Goal: Transaction & Acquisition: Download file/media

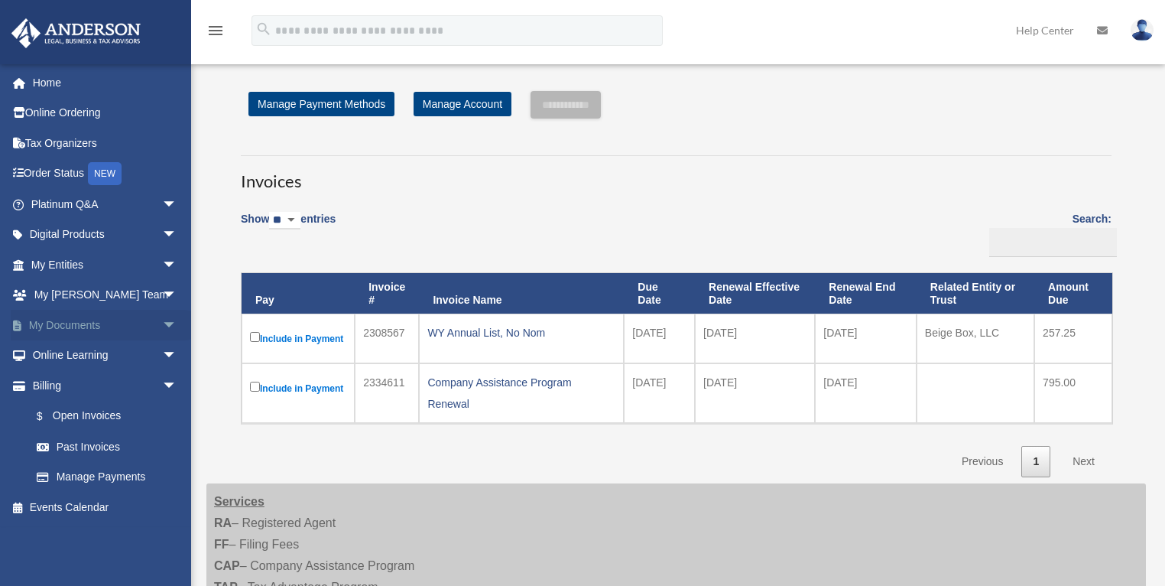
click at [162, 321] on span "arrow_drop_down" at bounding box center [177, 325] width 31 height 31
click at [70, 357] on link "Box" at bounding box center [110, 355] width 179 height 31
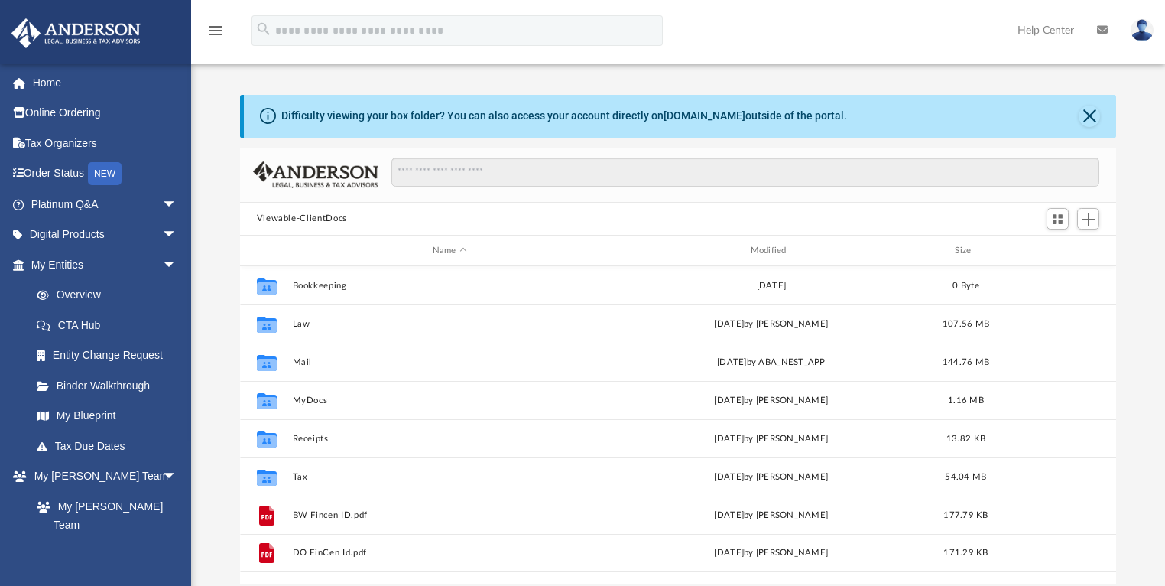
scroll to position [338, 868]
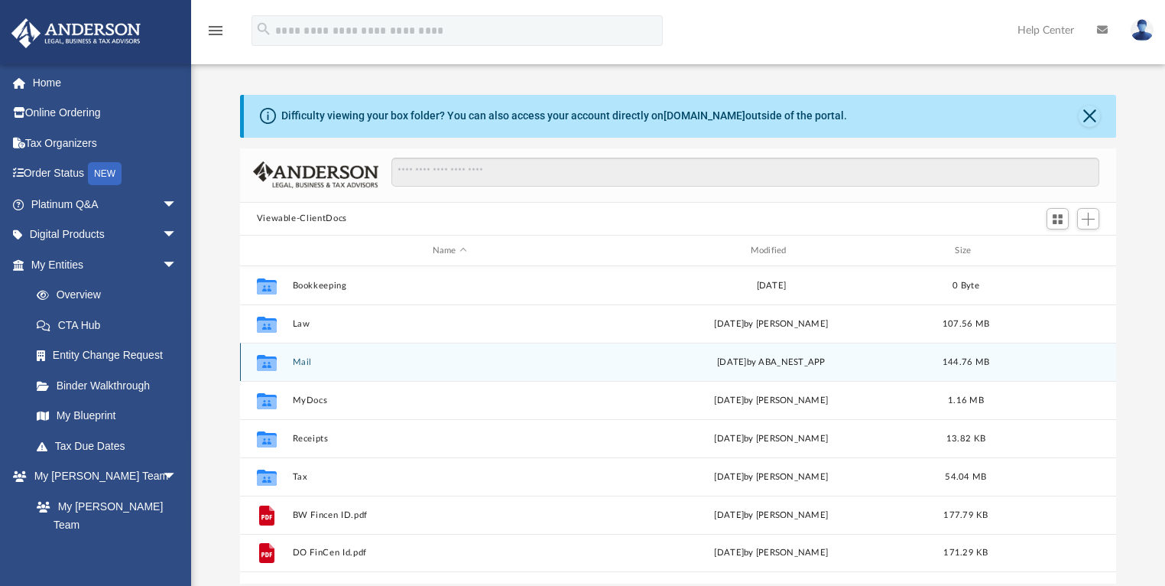
click at [297, 361] on button "Mail" at bounding box center [449, 362] width 315 height 10
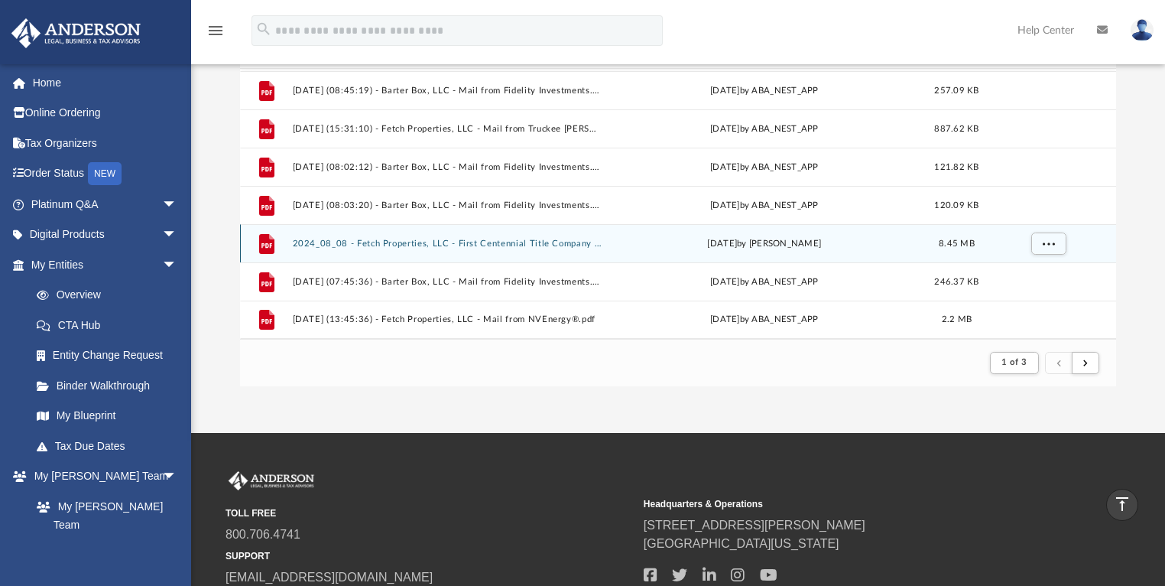
scroll to position [135, 0]
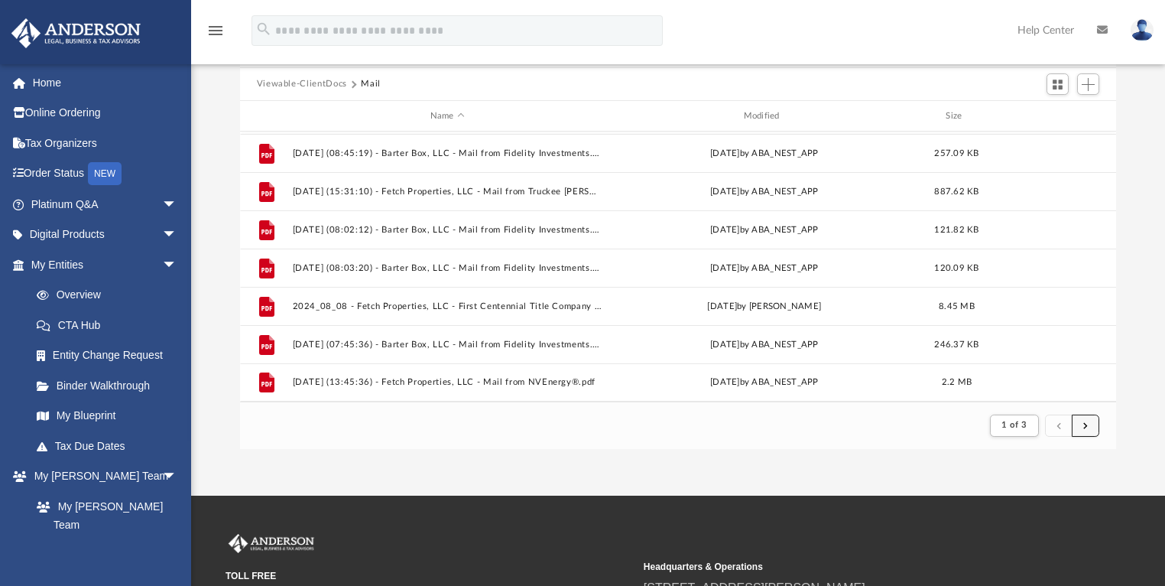
click at [1089, 422] on button "submit" at bounding box center [1086, 425] width 28 height 22
click at [1086, 423] on span "submit" at bounding box center [1085, 424] width 5 height 8
click at [1087, 425] on span "submit" at bounding box center [1085, 424] width 5 height 8
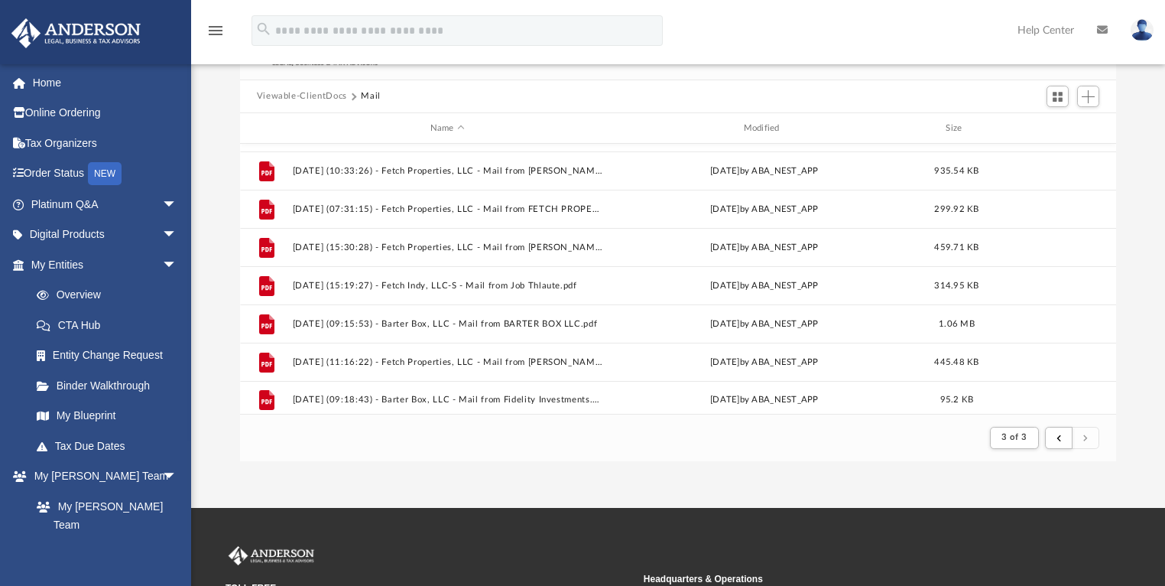
scroll to position [265, 0]
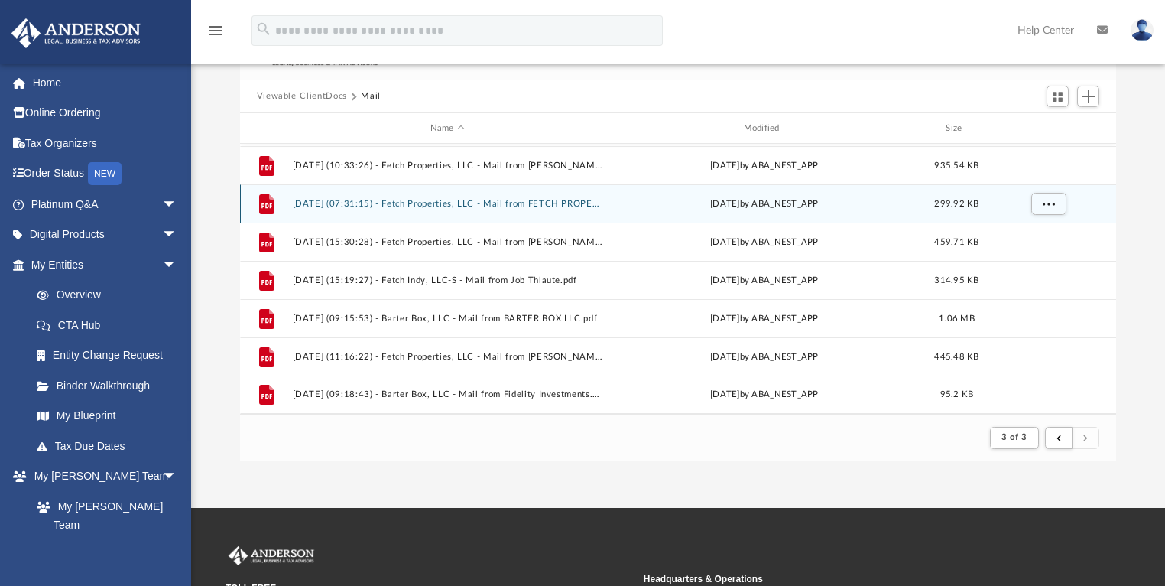
click at [373, 203] on button "[DATE] (07:31:15) - Fetch Properties, LLC - Mail from FETCH PROPERITES LLC.pdf" at bounding box center [447, 204] width 310 height 10
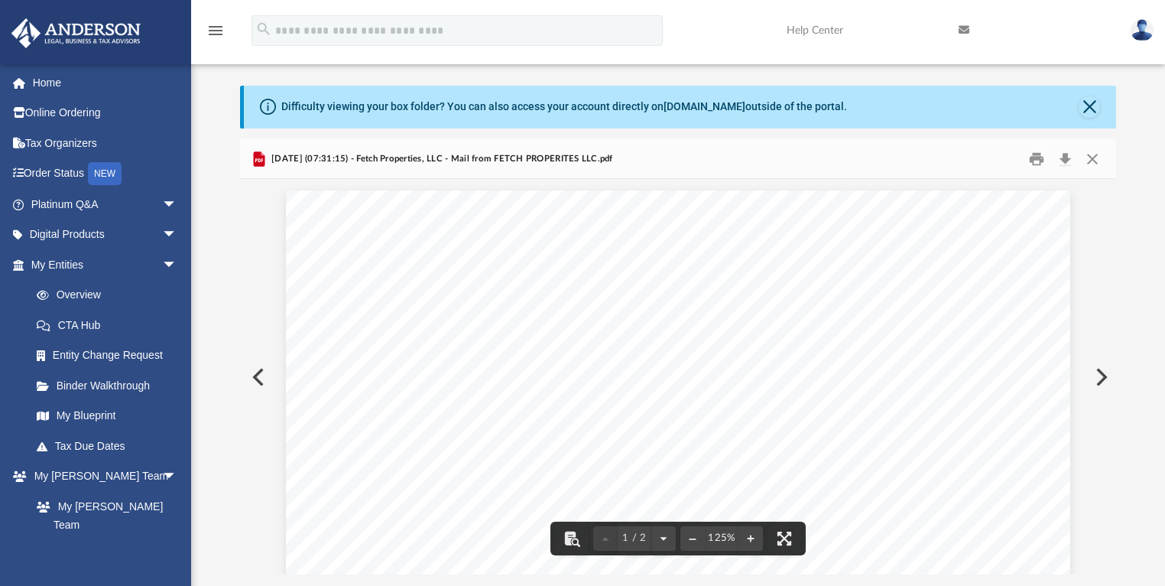
scroll to position [0, 0]
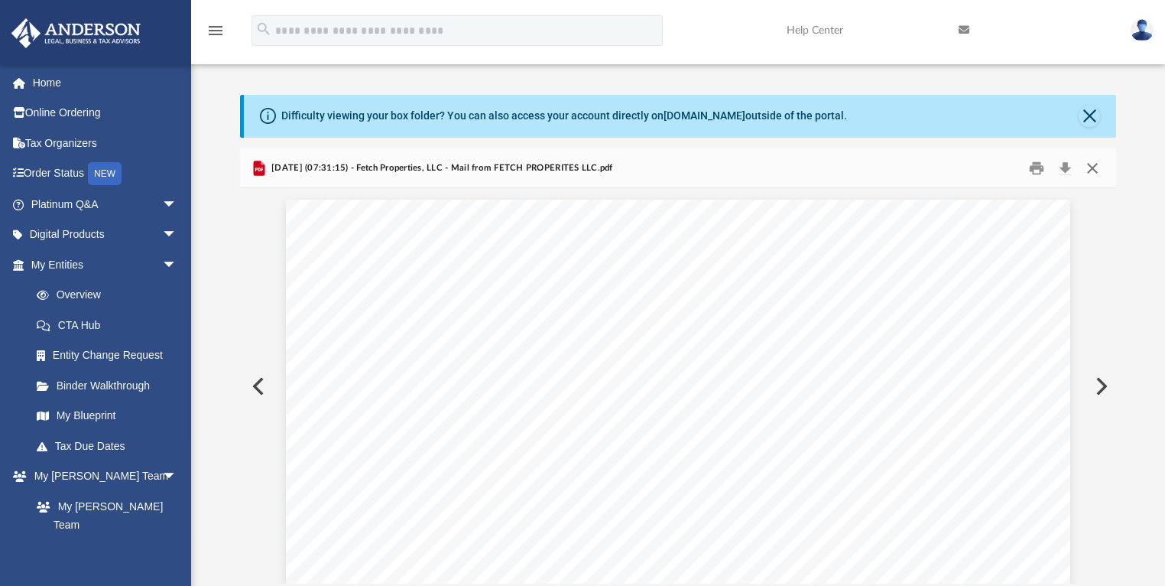
click at [1091, 167] on button "Close" at bounding box center [1093, 168] width 28 height 24
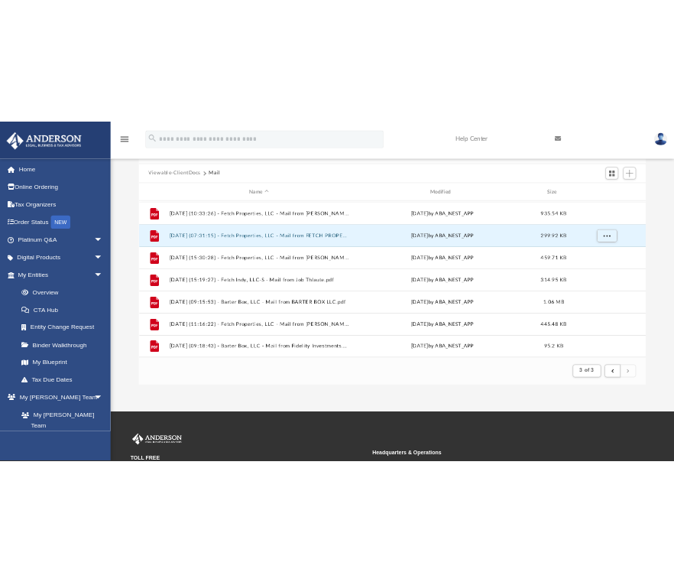
scroll to position [183, 0]
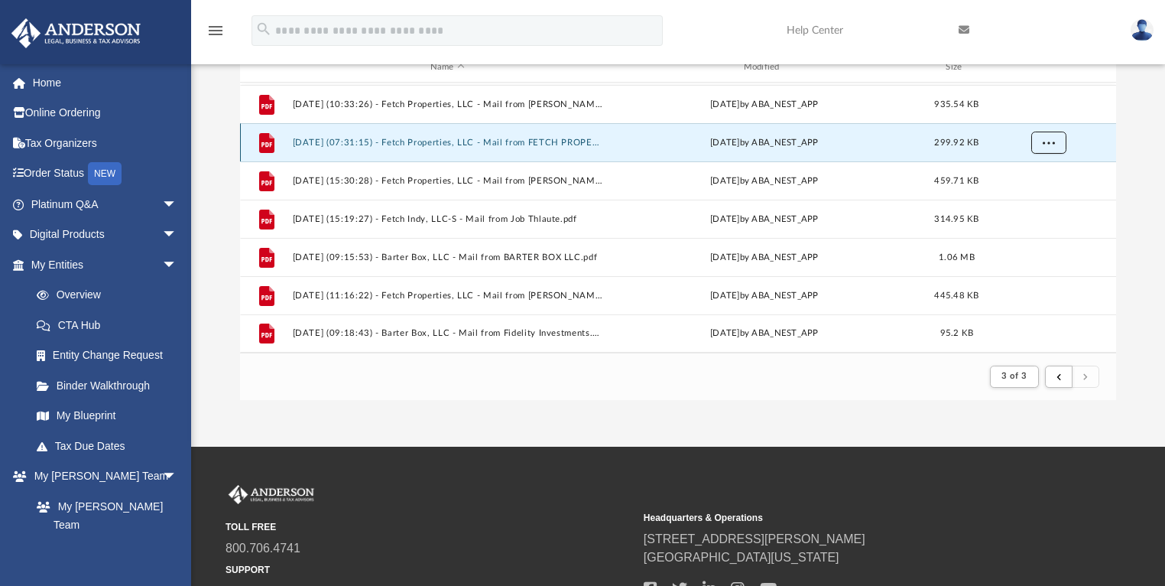
click at [1049, 143] on span "More options" at bounding box center [1048, 142] width 12 height 8
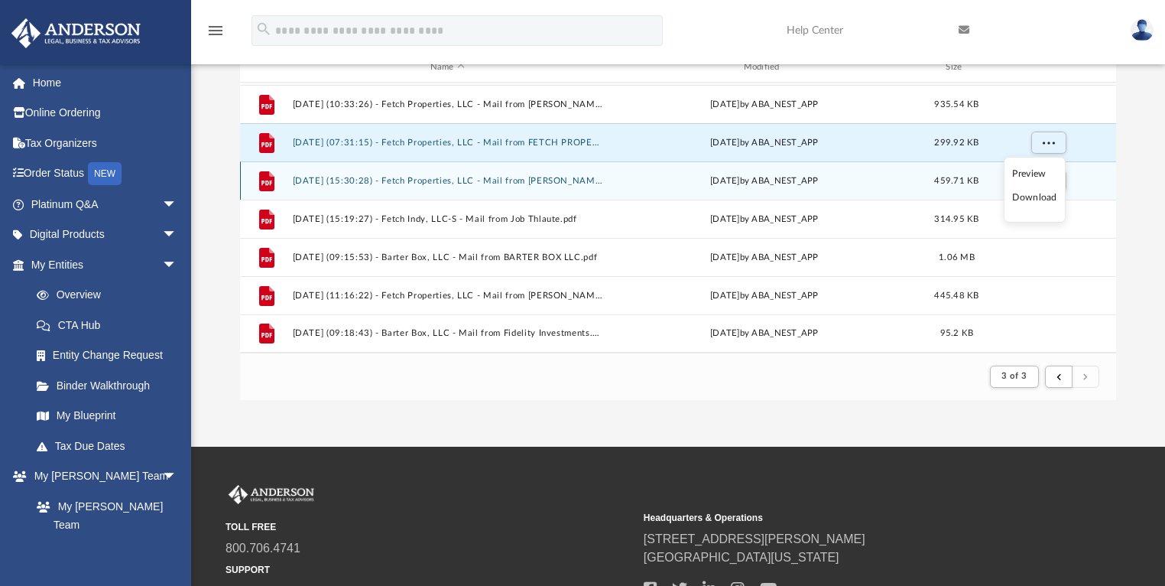
click at [1043, 196] on li "Download" at bounding box center [1034, 198] width 44 height 16
click at [1053, 182] on span "More options" at bounding box center [1048, 181] width 12 height 8
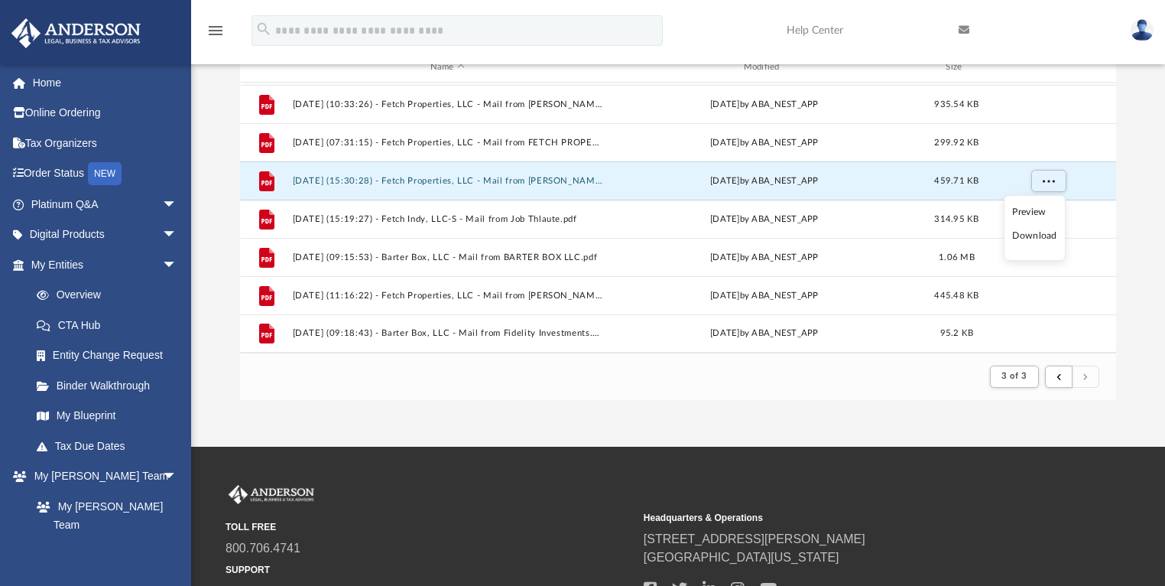
click at [1037, 233] on li "Download" at bounding box center [1034, 236] width 44 height 16
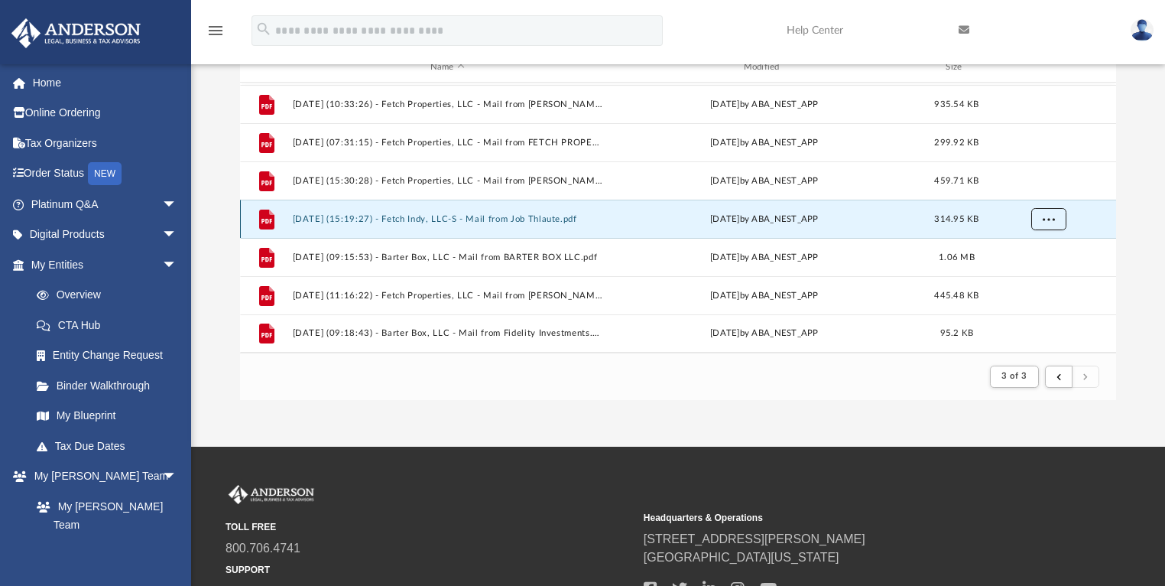
click at [1043, 219] on span "More options" at bounding box center [1048, 219] width 12 height 8
click at [1027, 269] on li "Download" at bounding box center [1034, 274] width 44 height 16
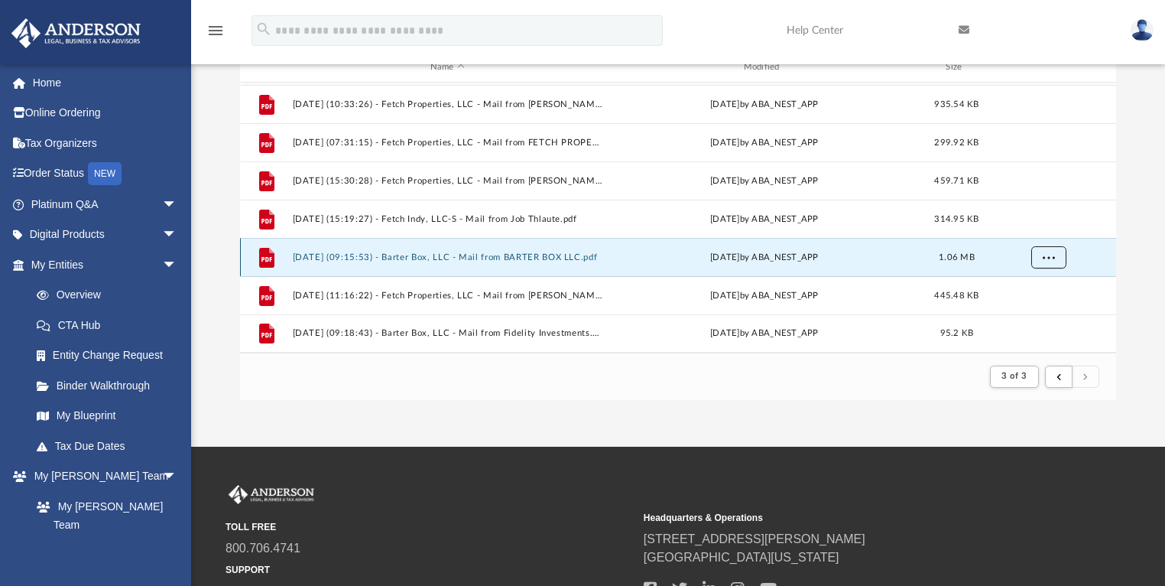
click at [1047, 257] on span "More options" at bounding box center [1048, 257] width 12 height 8
click at [1042, 310] on li "Download" at bounding box center [1034, 312] width 44 height 16
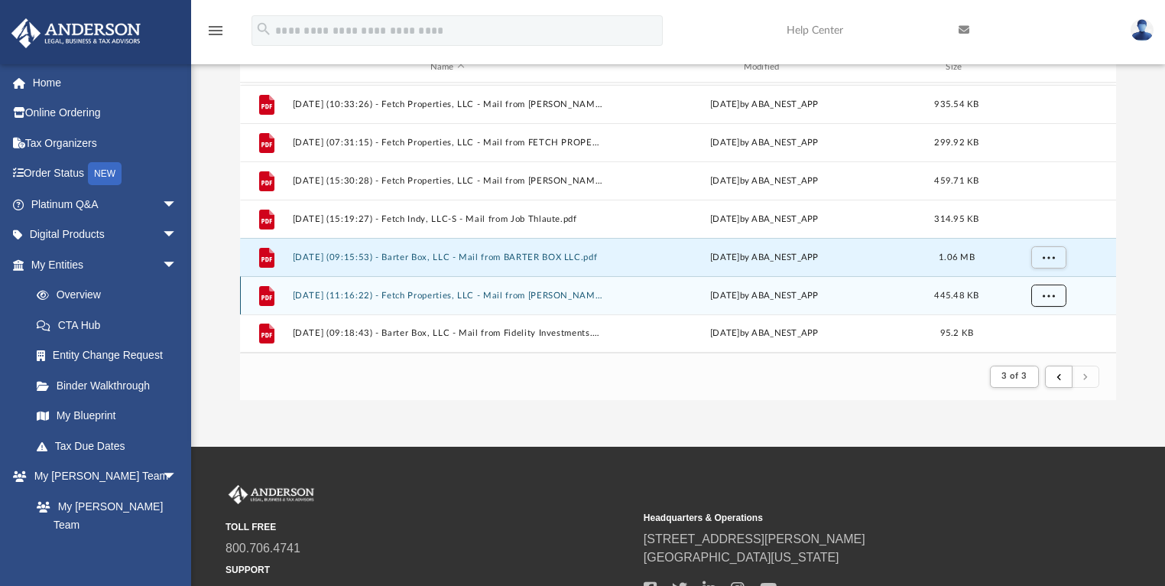
click at [1054, 297] on button "More options" at bounding box center [1048, 295] width 35 height 23
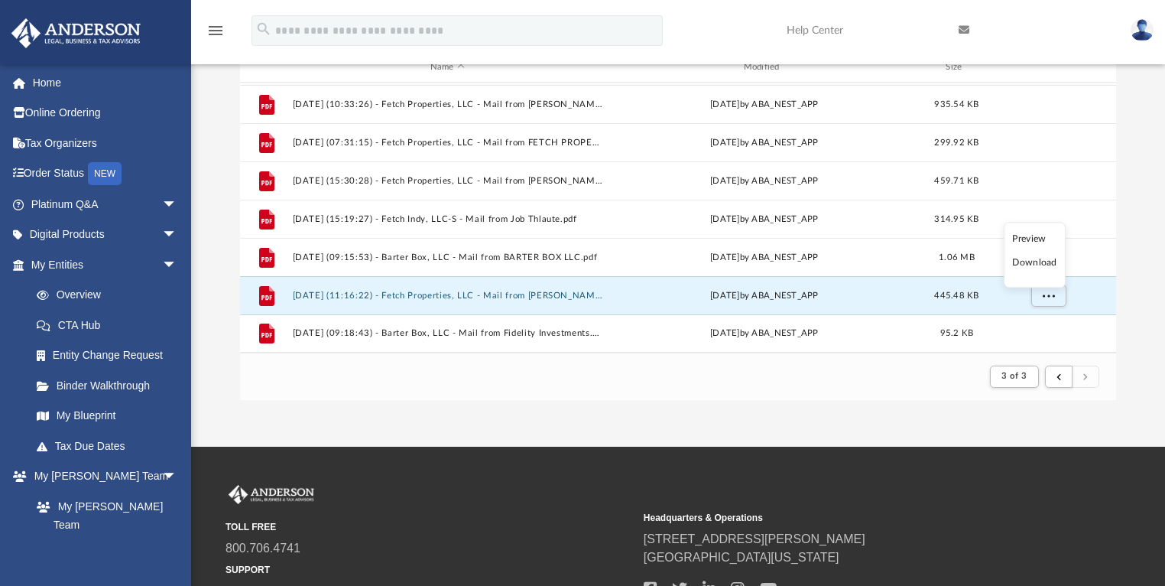
click at [1040, 263] on li "Download" at bounding box center [1034, 263] width 44 height 16
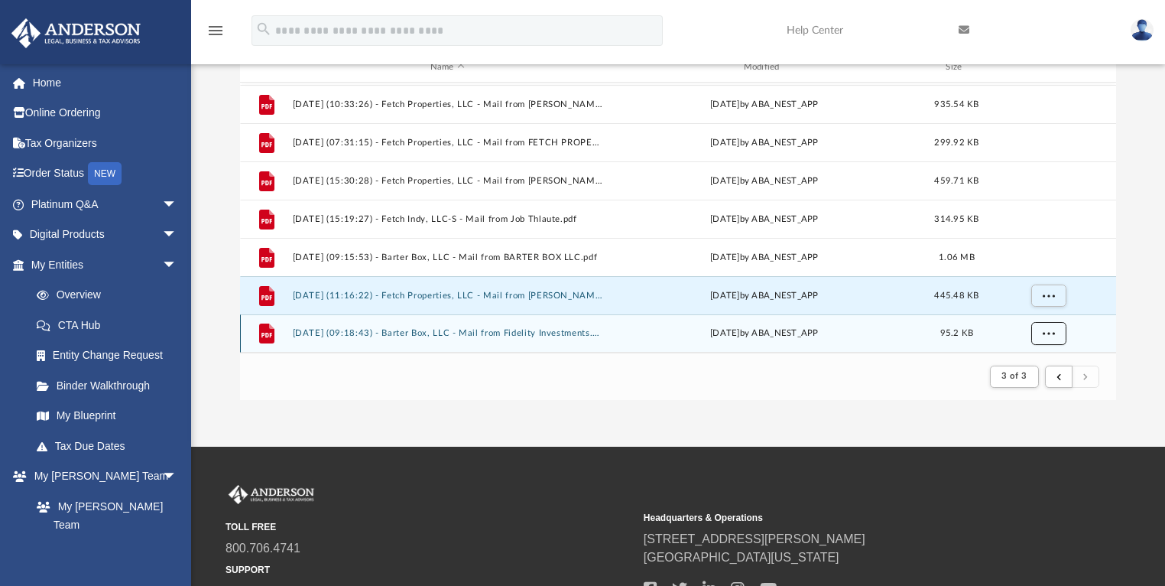
click at [1050, 333] on span "More options" at bounding box center [1048, 333] width 12 height 8
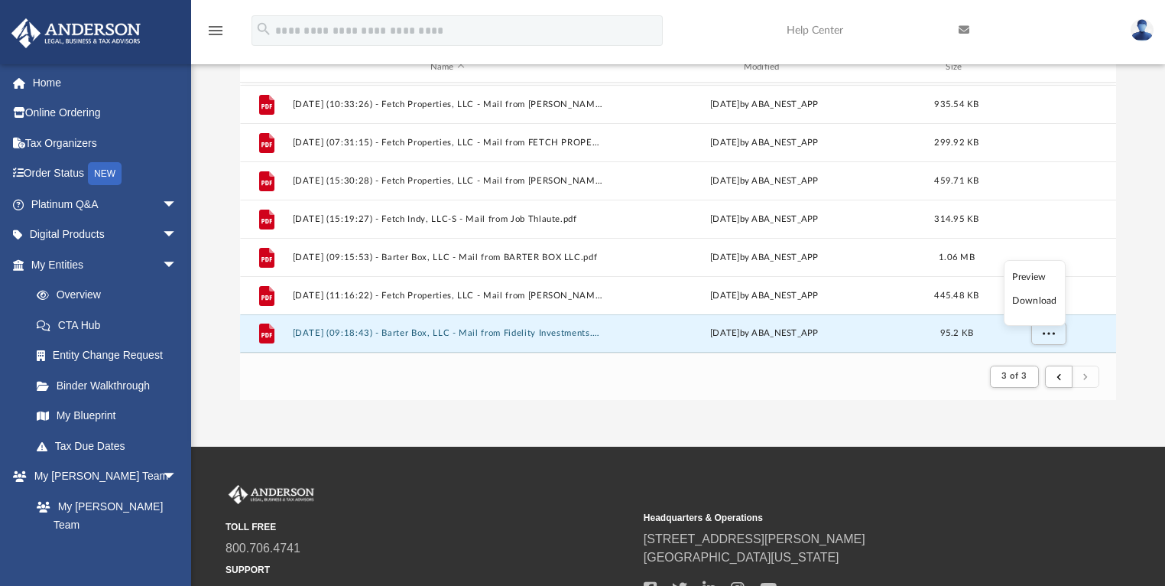
click at [1044, 300] on li "Download" at bounding box center [1034, 301] width 44 height 16
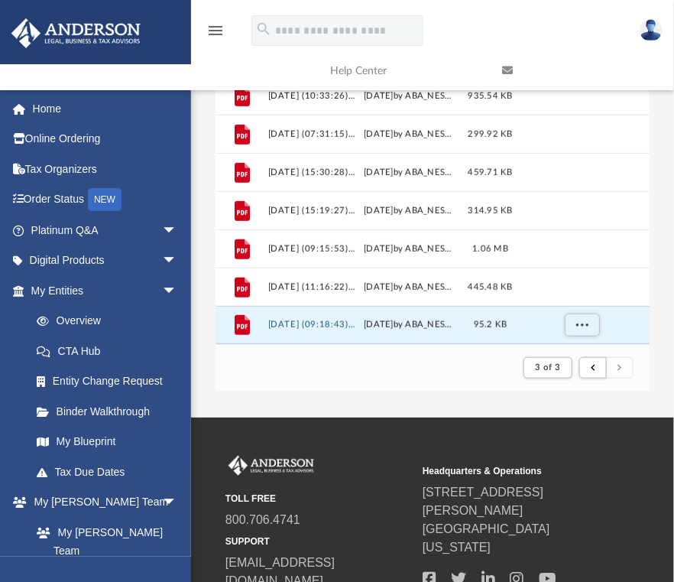
scroll to position [235, 0]
